Goal: Ask a question: Ask a question

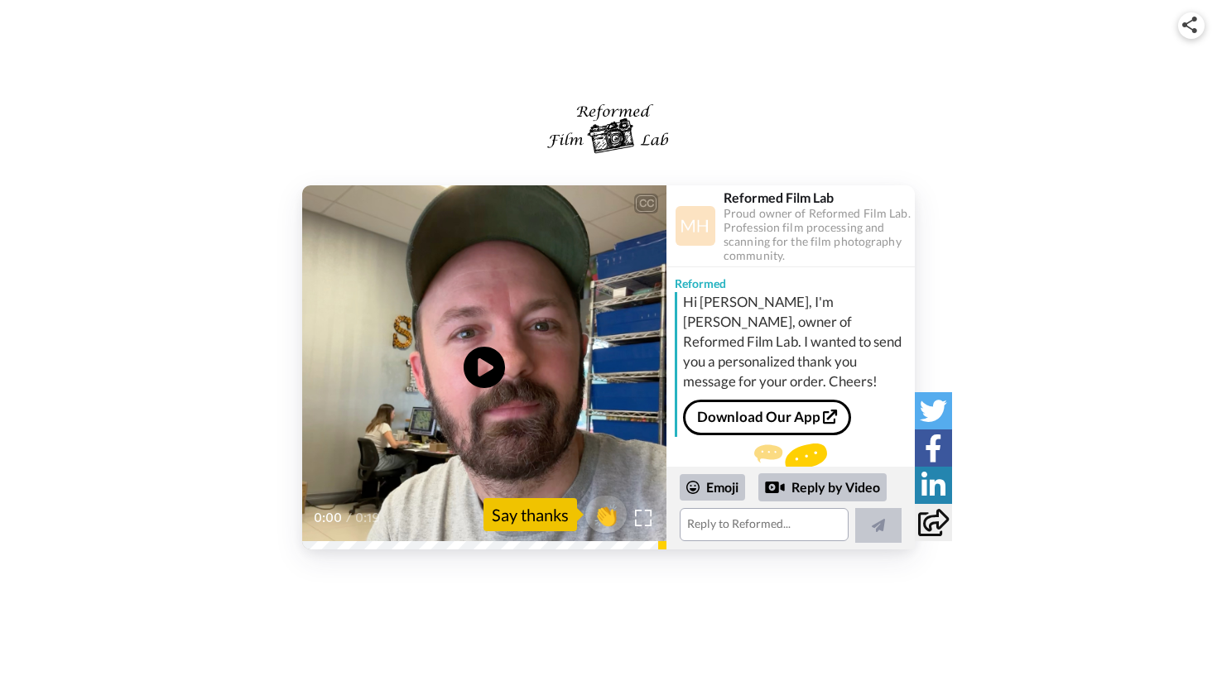
click at [544, 322] on video at bounding box center [484, 367] width 364 height 364
click at [714, 525] on textarea at bounding box center [764, 524] width 169 height 33
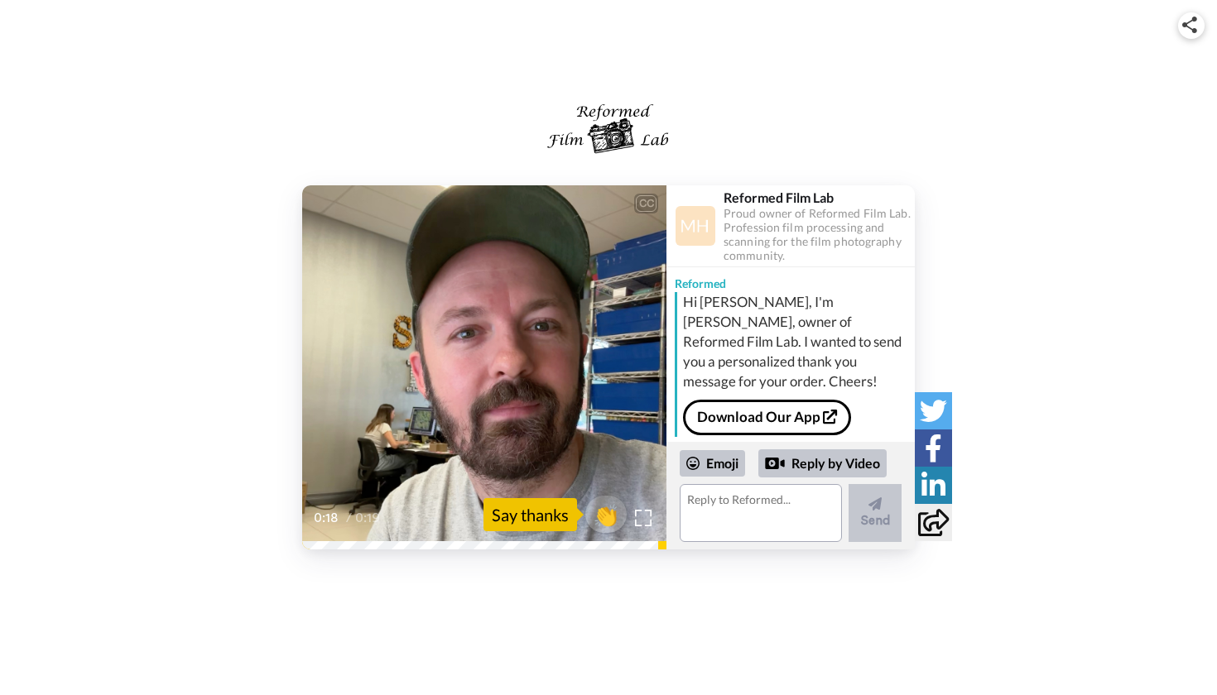
click at [631, 418] on video at bounding box center [484, 367] width 364 height 364
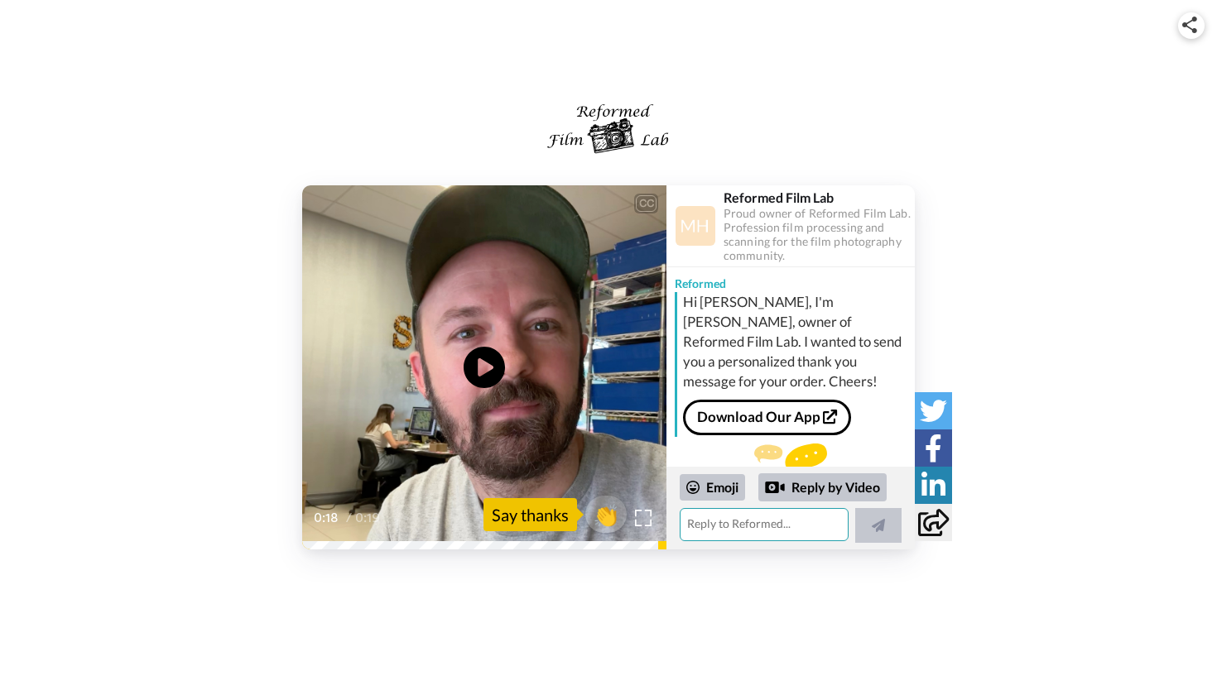
click at [720, 539] on textarea at bounding box center [764, 524] width 169 height 33
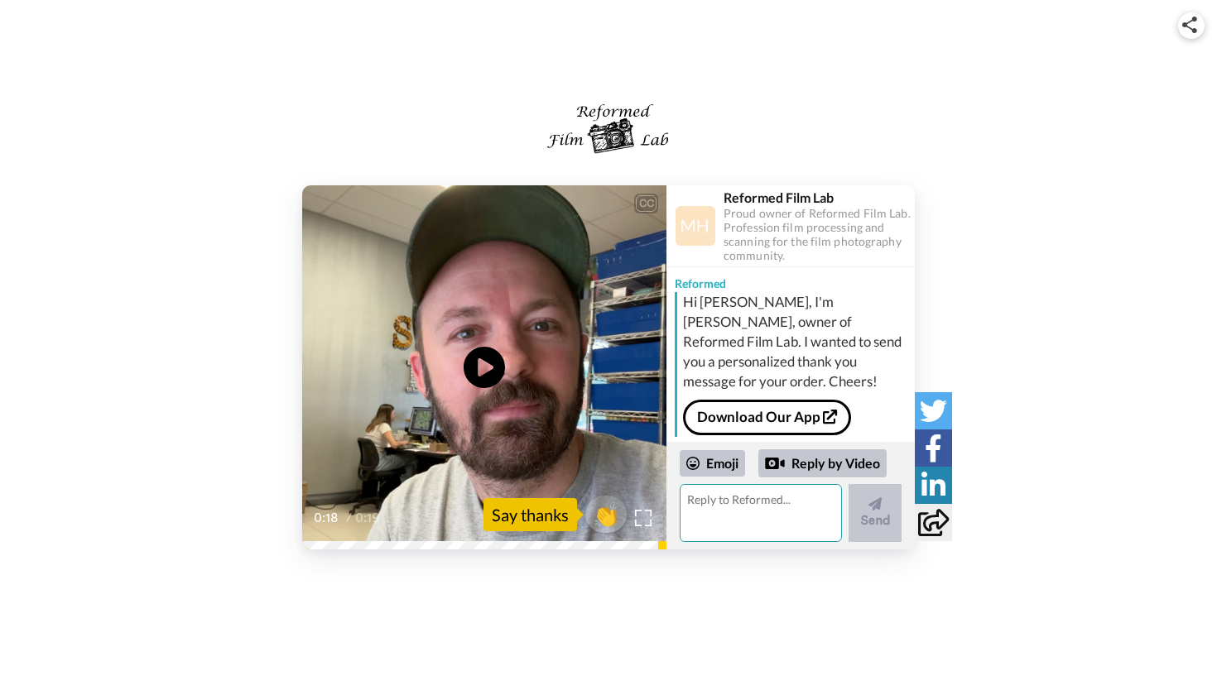
type textarea "W"
type textarea "What's the turnaround time?"
click at [890, 502] on button "Send" at bounding box center [875, 513] width 53 height 58
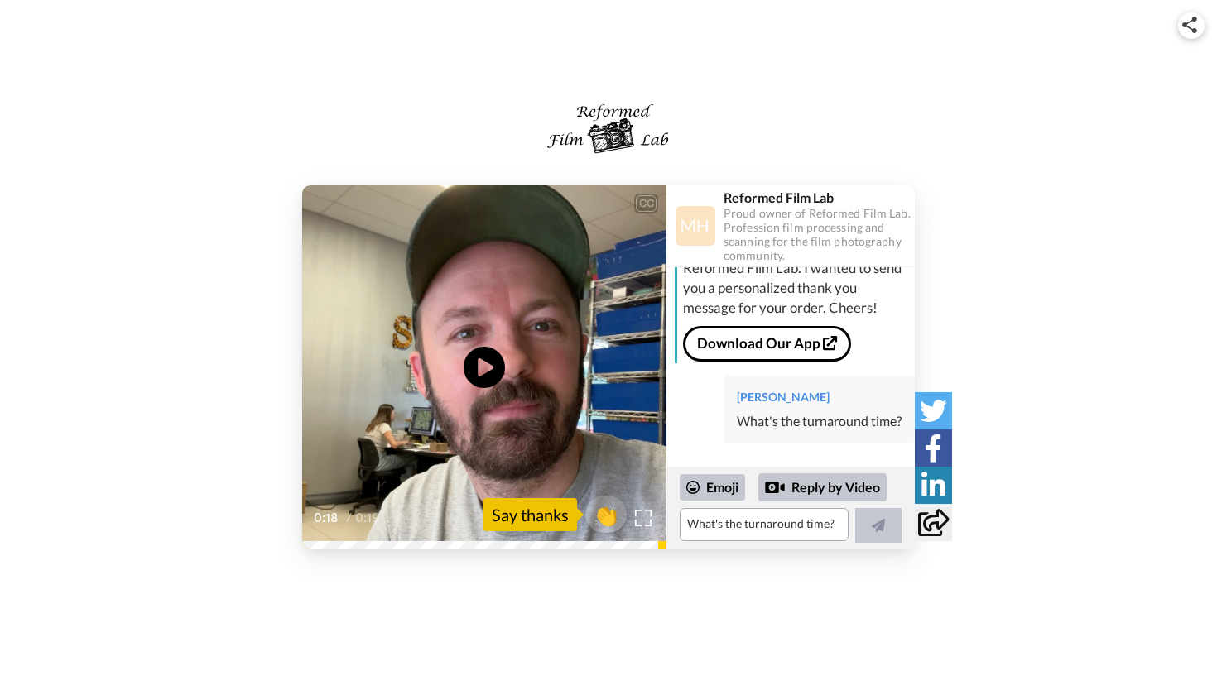
scroll to position [49, 0]
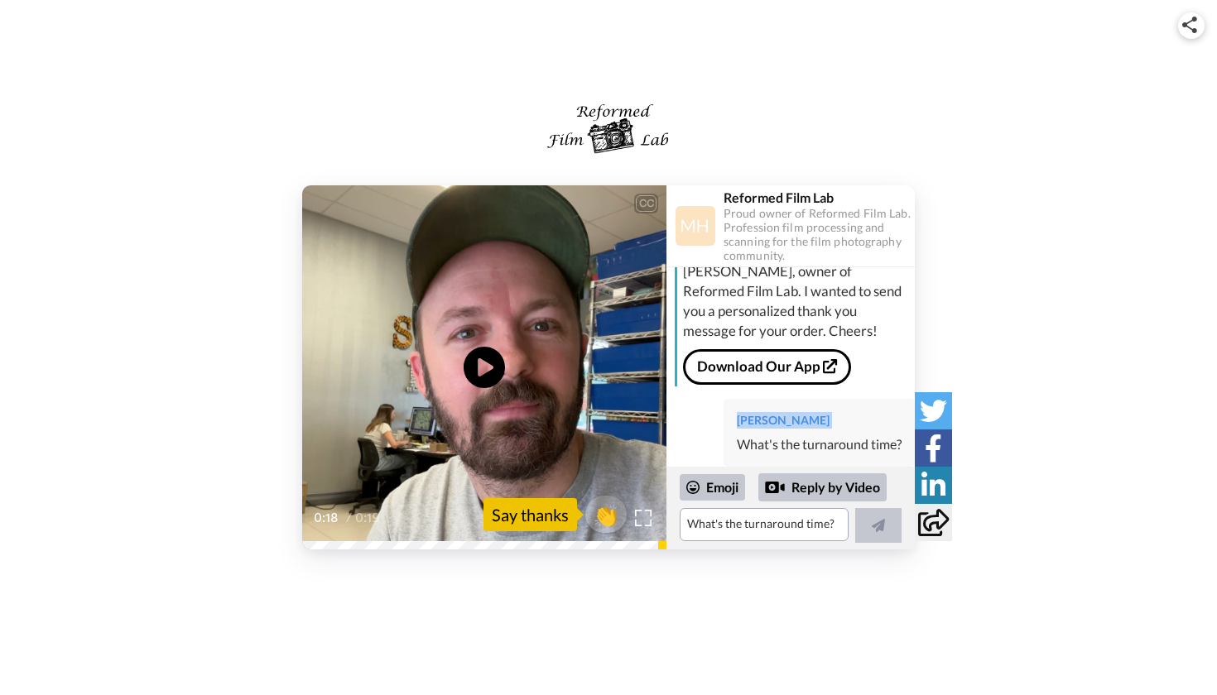
click at [801, 399] on div "[PERSON_NAME] What's the turnaround time?" at bounding box center [819, 433] width 191 height 69
click at [765, 437] on div "What's the turnaround time?" at bounding box center [819, 446] width 165 height 19
click at [757, 431] on div "[PERSON_NAME] What's the turnaround time?" at bounding box center [819, 435] width 191 height 69
click at [749, 439] on div "[PERSON_NAME] What's the turnaround time?" at bounding box center [819, 435] width 191 height 69
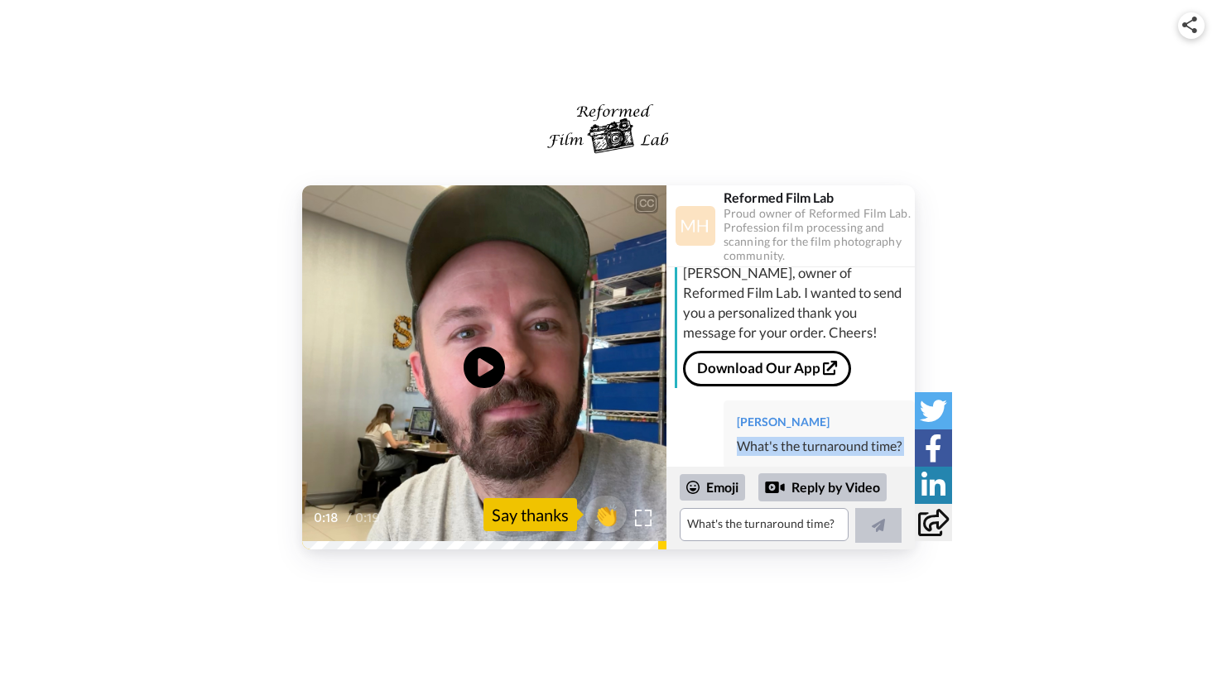
click at [749, 439] on div "[PERSON_NAME] What's the turnaround time?" at bounding box center [819, 435] width 191 height 69
click at [764, 437] on div "What's the turnaround time?" at bounding box center [819, 446] width 165 height 19
